Goal: Check status: Check status

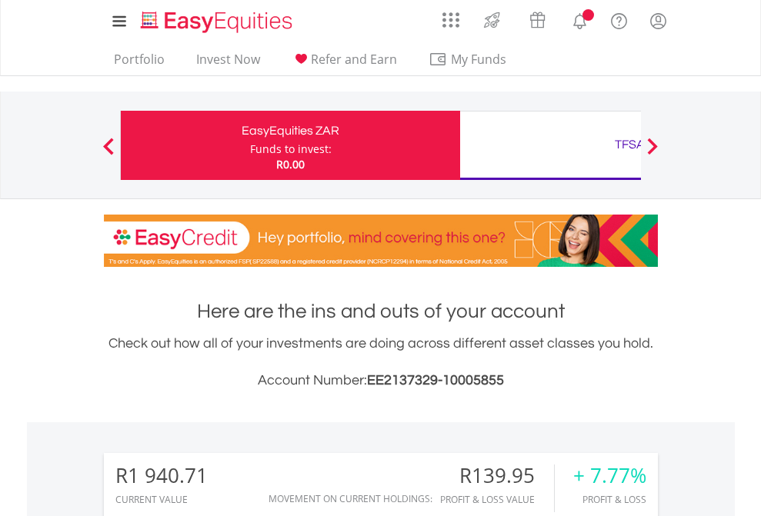
scroll to position [148, 242]
click at [250, 145] on div "Funds to invest:" at bounding box center [291, 149] width 82 height 15
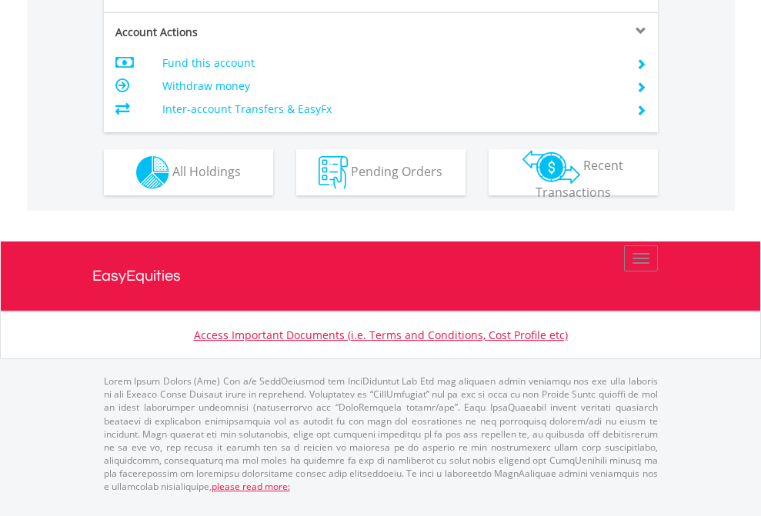
scroll to position [1444, 0]
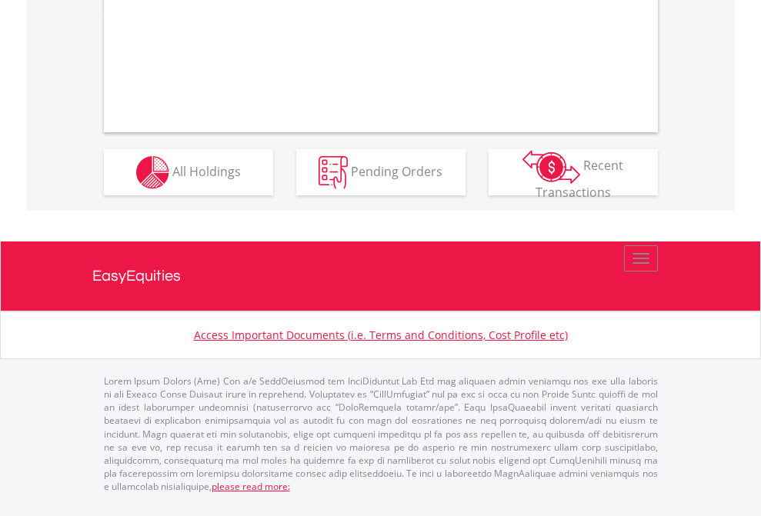
click at [172, 179] on span "All Holdings" at bounding box center [206, 170] width 68 height 17
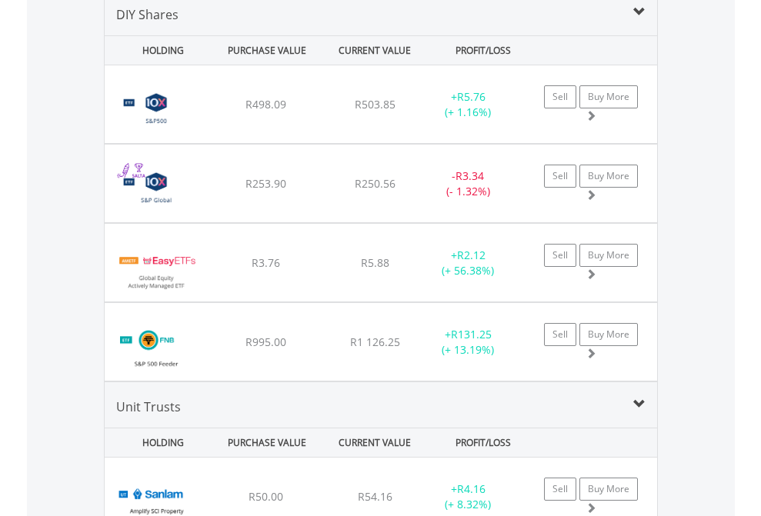
scroll to position [1488, 0]
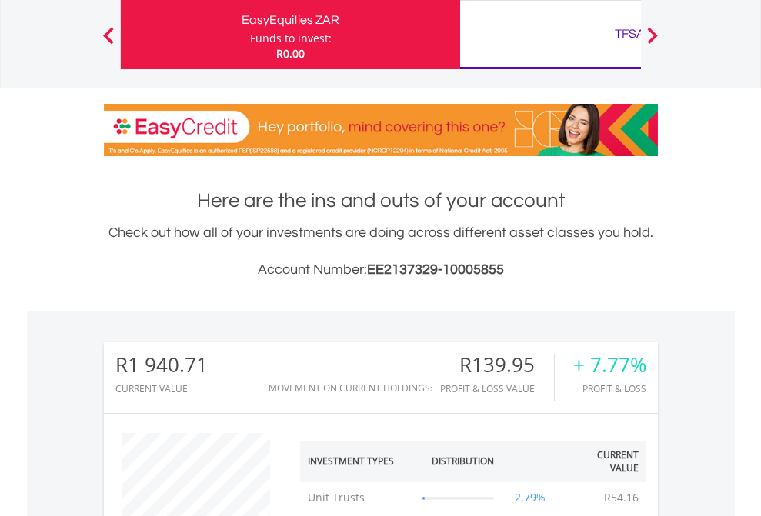
scroll to position [148, 242]
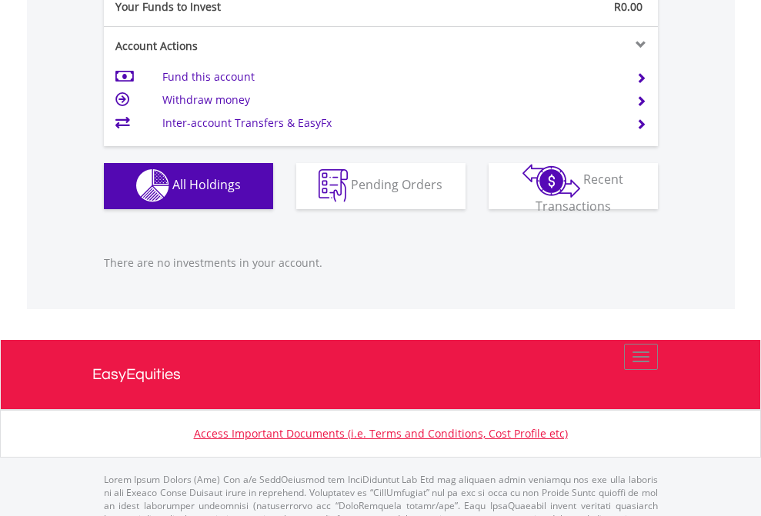
scroll to position [1524, 0]
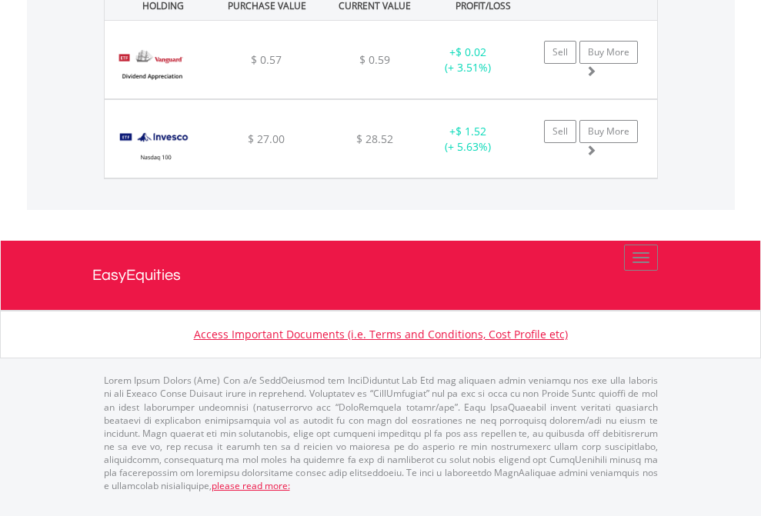
scroll to position [148, 242]
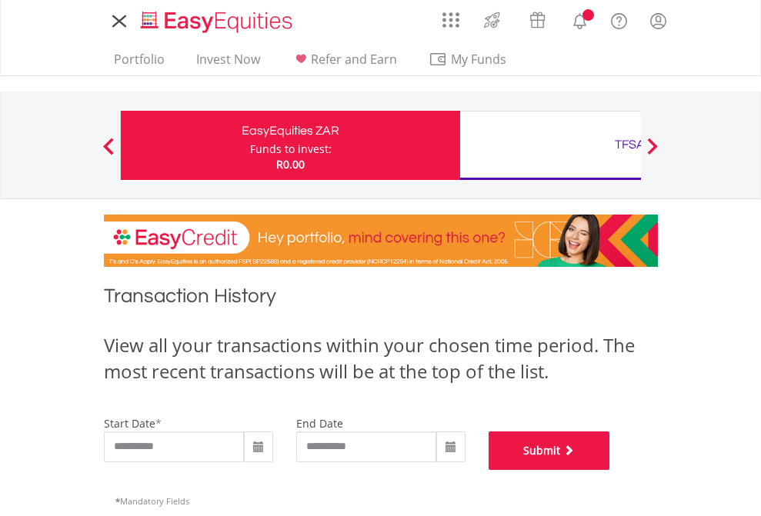
click at [610, 470] on button "Submit" at bounding box center [550, 451] width 122 height 38
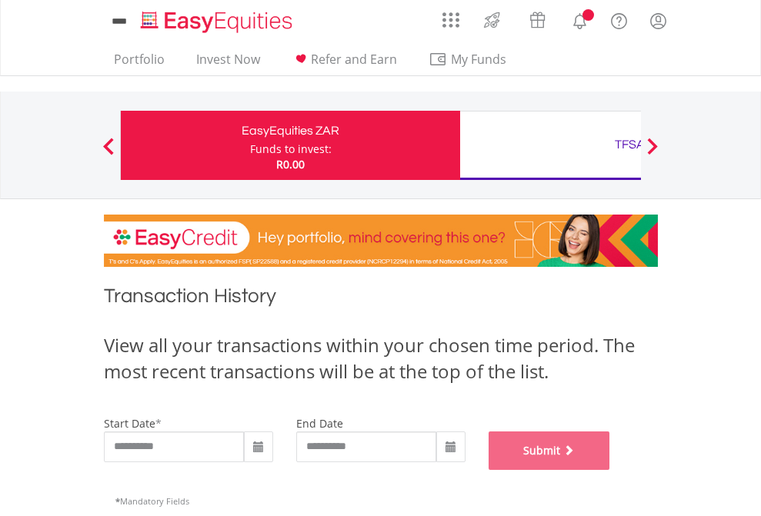
scroll to position [624, 0]
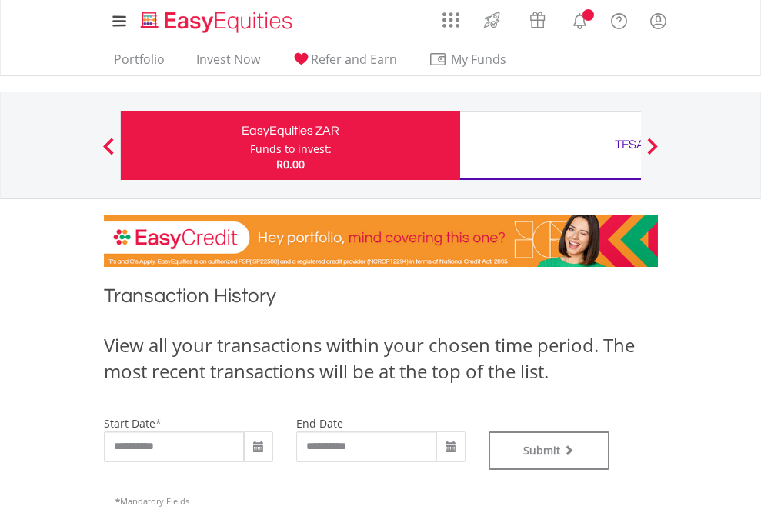
click at [550, 145] on div "TFSA" at bounding box center [629, 145] width 321 height 22
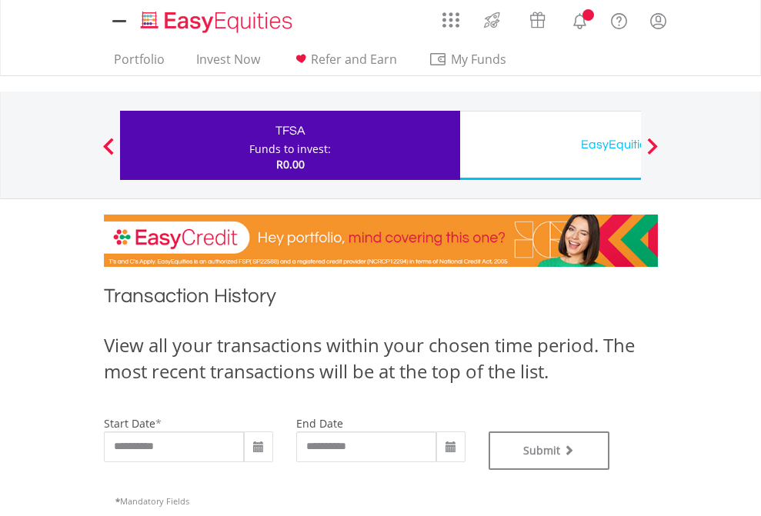
type input "**********"
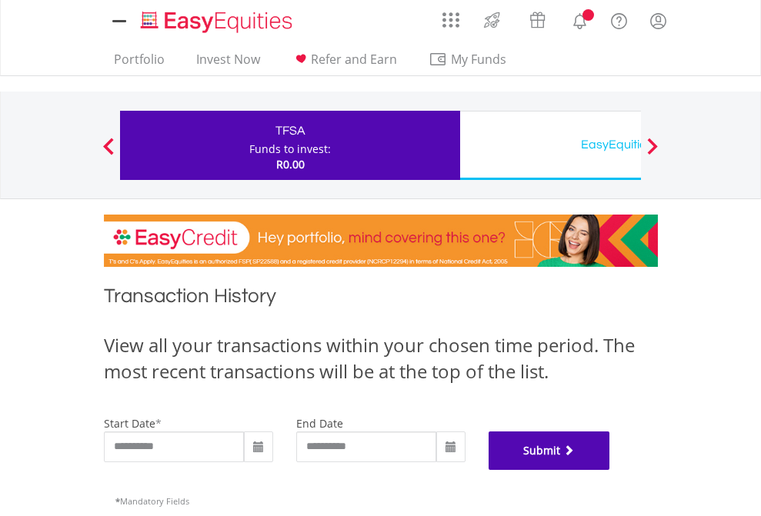
click at [610, 470] on button "Submit" at bounding box center [550, 451] width 122 height 38
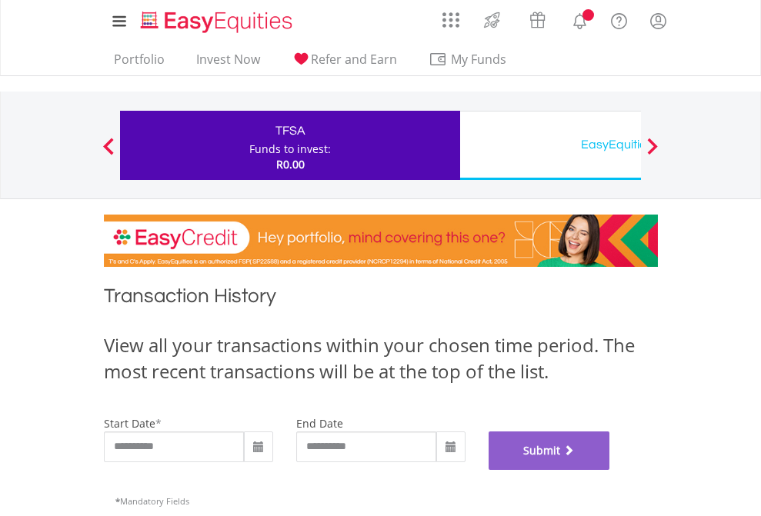
scroll to position [624, 0]
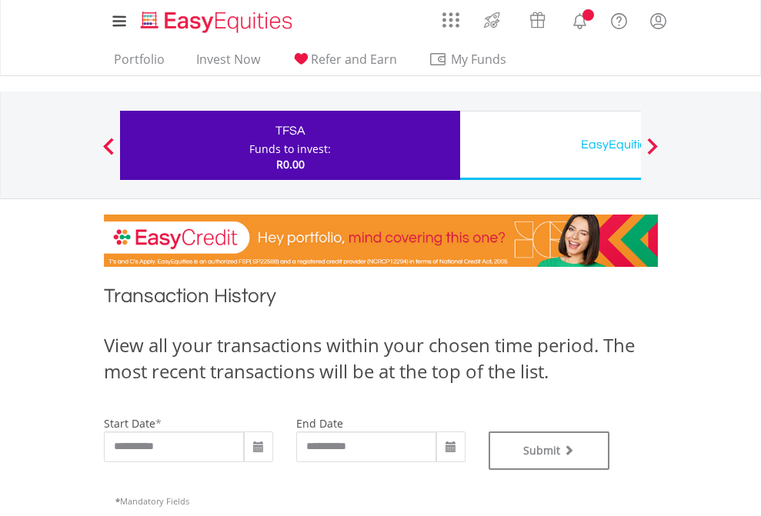
click at [550, 145] on div "EasyEquities USD" at bounding box center [629, 145] width 321 height 22
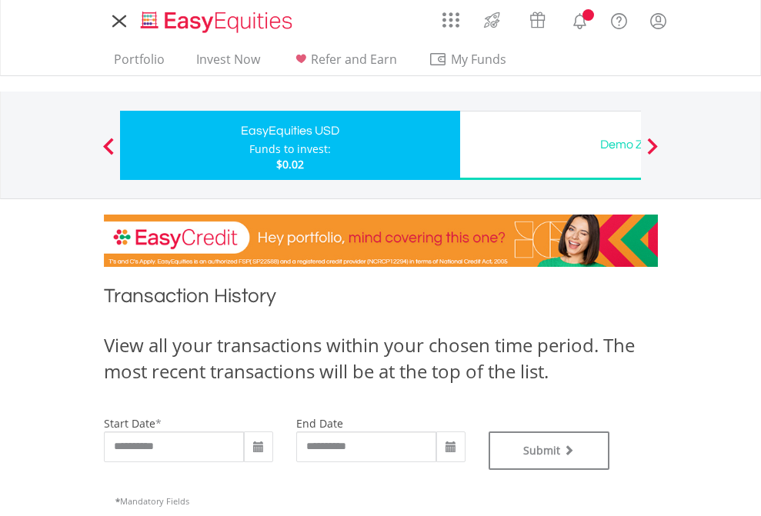
type input "**********"
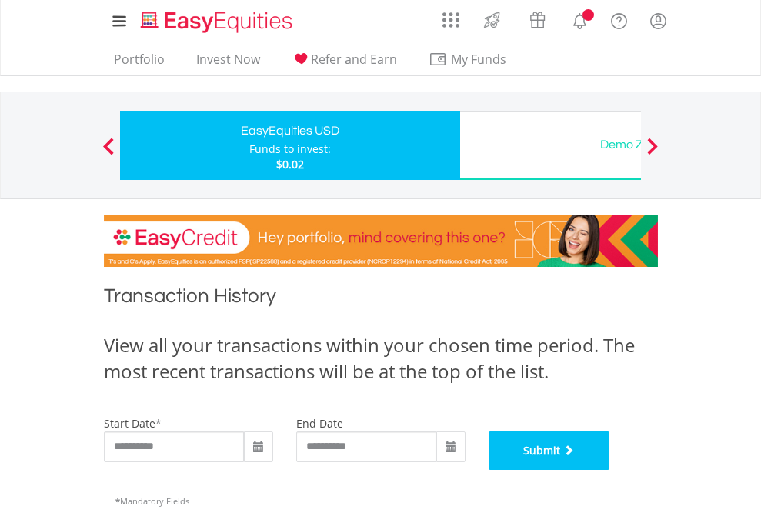
click at [610, 470] on button "Submit" at bounding box center [550, 451] width 122 height 38
